Goal: Task Accomplishment & Management: Complete application form

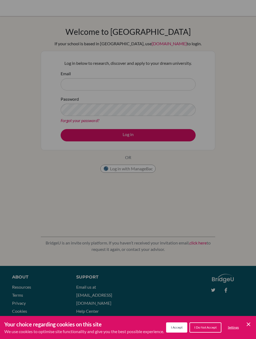
click at [66, 85] on div "Cookie Preferences" at bounding box center [128, 169] width 256 height 339
click at [88, 87] on div "Cookie Preferences" at bounding box center [128, 169] width 256 height 339
click at [118, 84] on div "Cookie Preferences" at bounding box center [128, 169] width 256 height 339
click at [116, 86] on div "Cookie Preferences" at bounding box center [128, 169] width 256 height 339
click at [108, 87] on div "Cookie Preferences" at bounding box center [128, 169] width 256 height 339
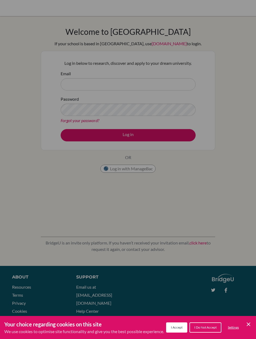
click at [103, 84] on div "Cookie Preferences" at bounding box center [128, 169] width 256 height 339
click at [252, 319] on div "Your choice regarding cookies on this site We use cookies to optimise site func…" at bounding box center [128, 327] width 256 height 23
click at [248, 321] on icon "Cookie Control Close Icon" at bounding box center [248, 324] width 6 height 6
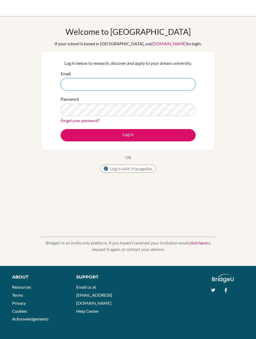
type input ":"
click at [168, 86] on input ":" at bounding box center [128, 84] width 135 height 12
click at [136, 85] on input ":" at bounding box center [128, 84] width 135 height 12
click at [136, 84] on input ":" at bounding box center [128, 84] width 135 height 12
click at [137, 86] on input ":" at bounding box center [128, 84] width 135 height 12
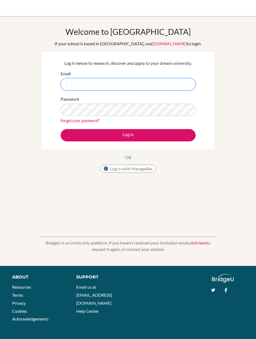
click at [138, 86] on input ":" at bounding box center [128, 84] width 135 height 12
click at [86, 80] on input ":" at bounding box center [128, 84] width 135 height 12
click at [87, 83] on input ":" at bounding box center [128, 84] width 135 height 12
click at [82, 88] on input ":" at bounding box center [128, 84] width 135 height 12
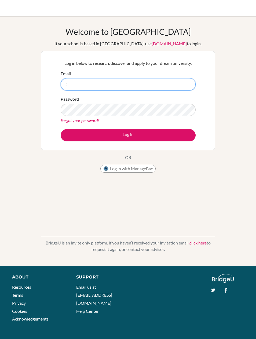
click at [84, 82] on input ":" at bounding box center [128, 84] width 135 height 12
click at [73, 88] on input "Email" at bounding box center [128, 84] width 135 height 12
click at [75, 87] on input "Email" at bounding box center [128, 84] width 135 height 12
click at [73, 83] on input "Email" at bounding box center [128, 84] width 135 height 12
click at [76, 89] on input "Email" at bounding box center [128, 84] width 135 height 12
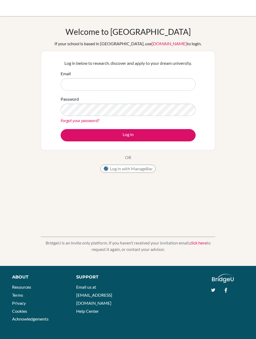
click at [161, 97] on div "Password Forgot your password?" at bounding box center [128, 110] width 135 height 28
click at [183, 87] on input "Email" at bounding box center [128, 84] width 135 height 12
click at [178, 83] on input "Email" at bounding box center [128, 84] width 135 height 12
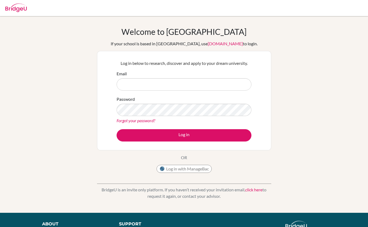
click at [222, 94] on form "Email Password Forgot your password? Log in" at bounding box center [184, 106] width 135 height 71
click at [232, 87] on input "Email" at bounding box center [184, 84] width 135 height 12
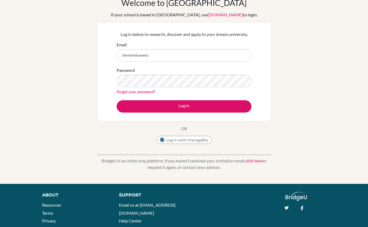
click at [184, 106] on button "Log in" at bounding box center [184, 106] width 135 height 12
type input "[EMAIL_ADDRESS][DOMAIN_NAME]"
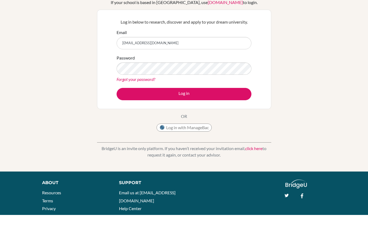
click at [223, 100] on button "Log in" at bounding box center [184, 106] width 135 height 12
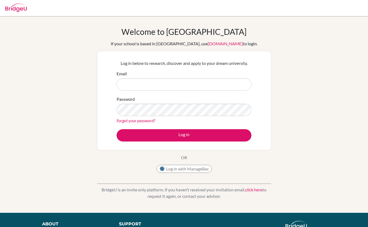
click at [232, 83] on input "Email" at bounding box center [184, 84] width 135 height 12
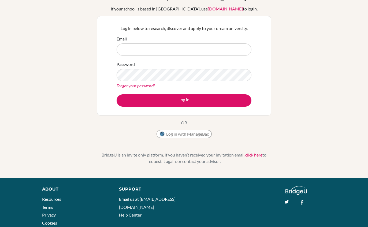
scroll to position [35, 0]
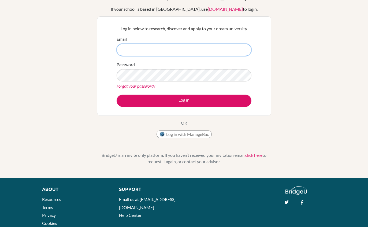
type input "[EMAIL_ADDRESS][DOMAIN_NAME]"
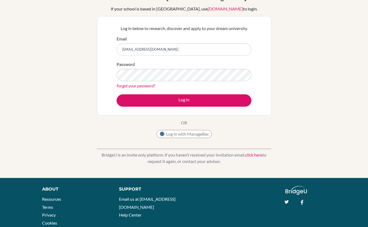
scroll to position [35, 0]
click at [212, 99] on button "Log in" at bounding box center [184, 100] width 135 height 12
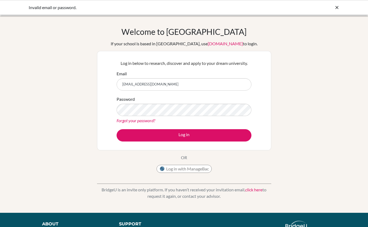
click at [232, 76] on div "Email thendomatamela@dsb.com" at bounding box center [184, 81] width 135 height 20
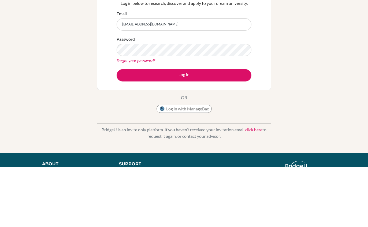
click at [239, 129] on button "Log in" at bounding box center [184, 135] width 135 height 12
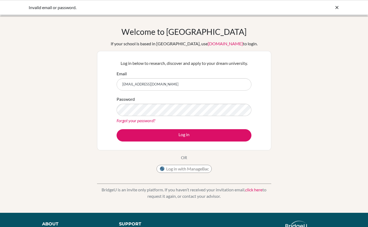
click at [336, 5] on icon at bounding box center [336, 7] width 5 height 5
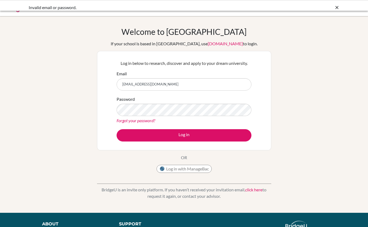
click at [336, 10] on div at bounding box center [184, 8] width 363 height 16
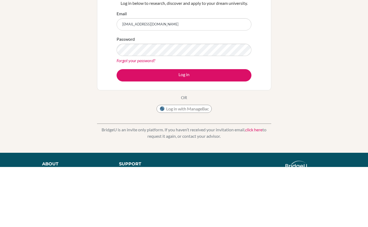
click at [240, 129] on button "Log in" at bounding box center [184, 135] width 135 height 12
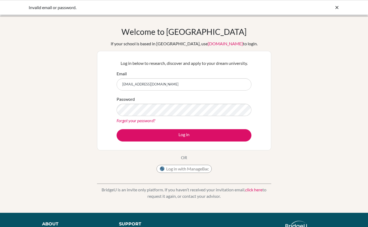
scroll to position [60, 0]
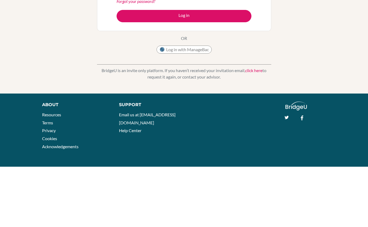
click at [235, 22] on input "[EMAIL_ADDRESS][DOMAIN_NAME]" at bounding box center [184, 25] width 135 height 12
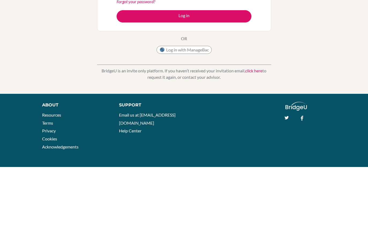
type input "[EMAIL_ADDRESS][DOMAIN_NAME]"
click at [242, 81] on button "Log in" at bounding box center [184, 76] width 135 height 12
